Goal: Check status: Check status

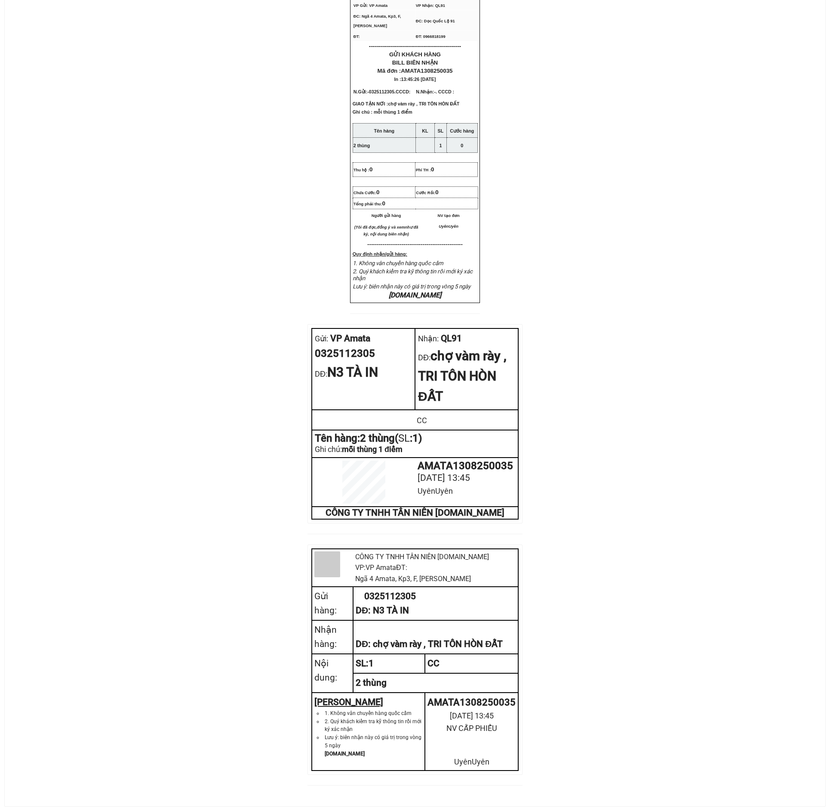
scroll to position [150, 0]
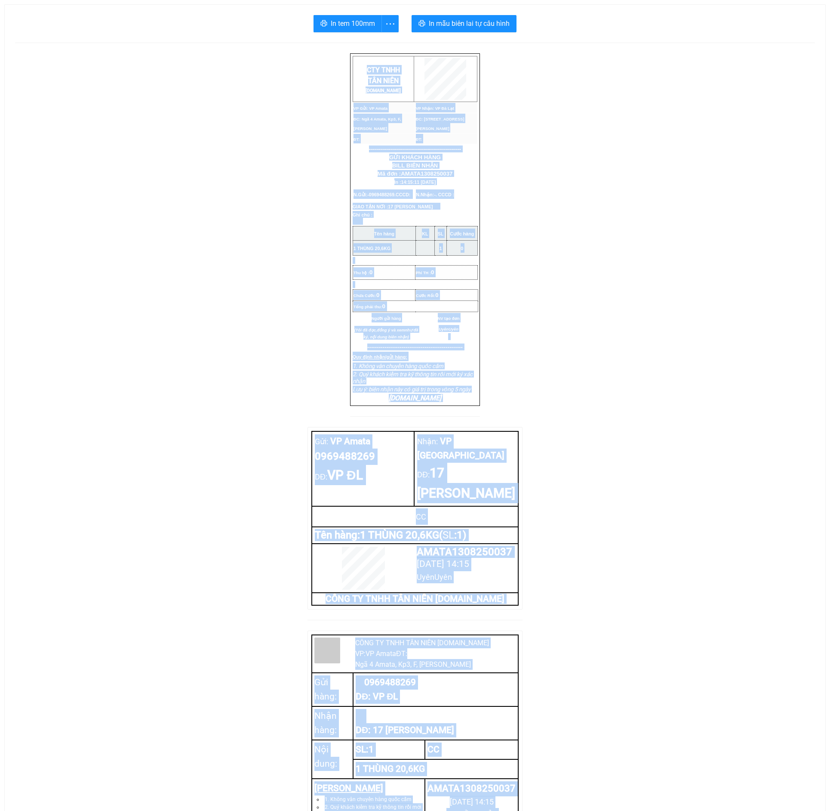
click at [589, 502] on div "CTY TNHH T ÂN NIÊN [DOMAIN_NAME] VP Gửi: VP Amata VP Nhận: VP Đà Lạt ĐC: Ngã …" at bounding box center [415, 467] width 800 height 828
